Goal: Find specific page/section: Find specific page/section

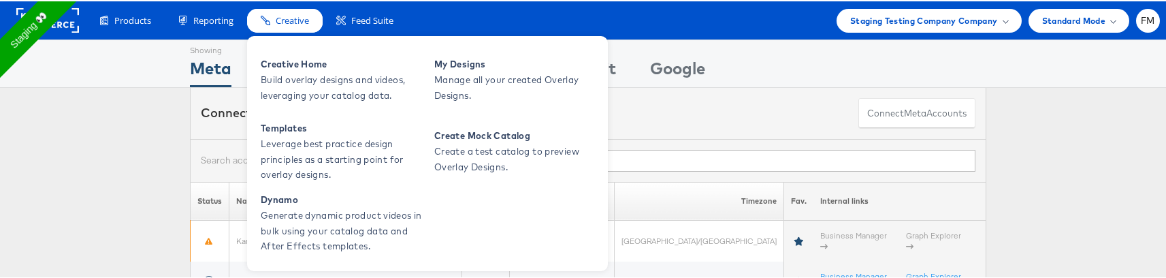
click at [293, 21] on span "Creative" at bounding box center [292, 19] width 33 height 13
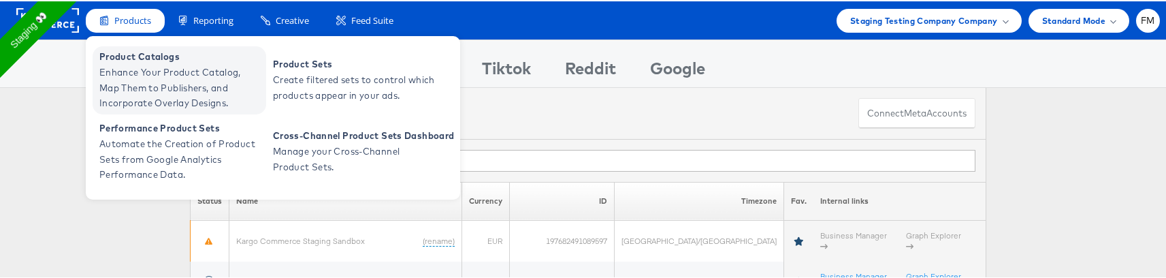
click at [153, 74] on span "Enhance Your Product Catalog, Map Them to Publishers, and Incorporate Overlay D…" at bounding box center [180, 86] width 163 height 46
